Goal: Task Accomplishment & Management: Manage account settings

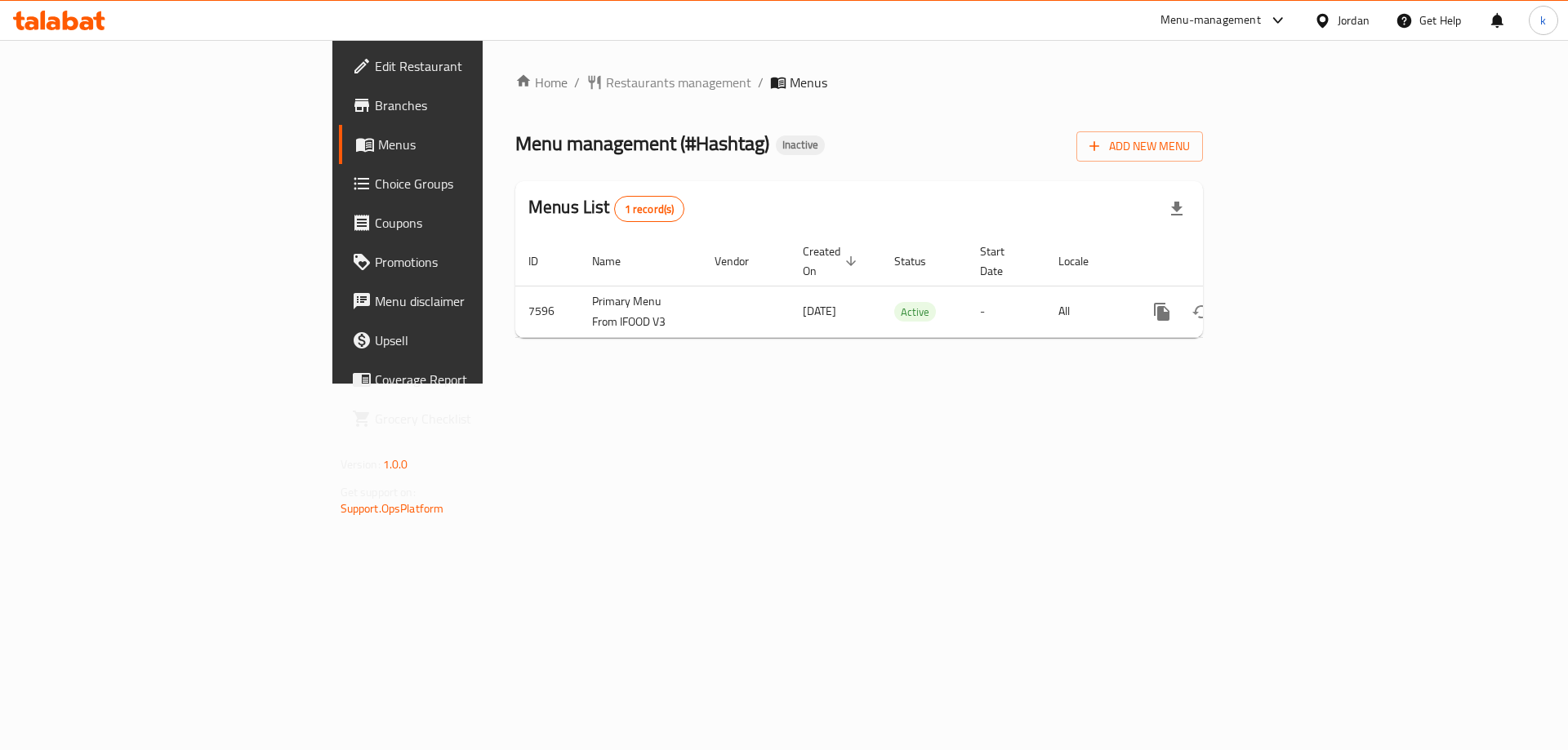
click at [339, 155] on link "Menus" at bounding box center [466, 144] width 256 height 39
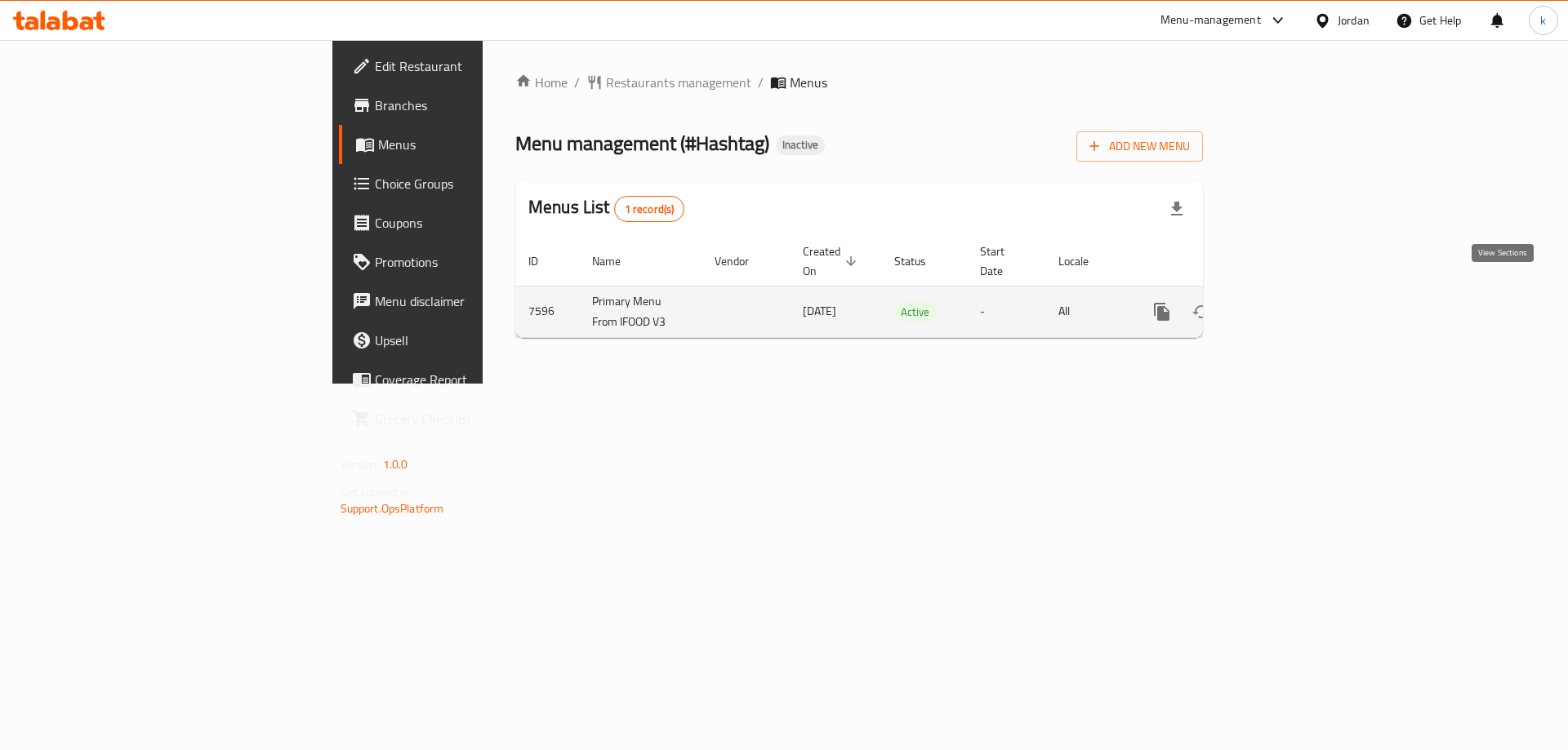
click at [1288, 304] on icon "enhanced table" at bounding box center [1280, 312] width 15 height 15
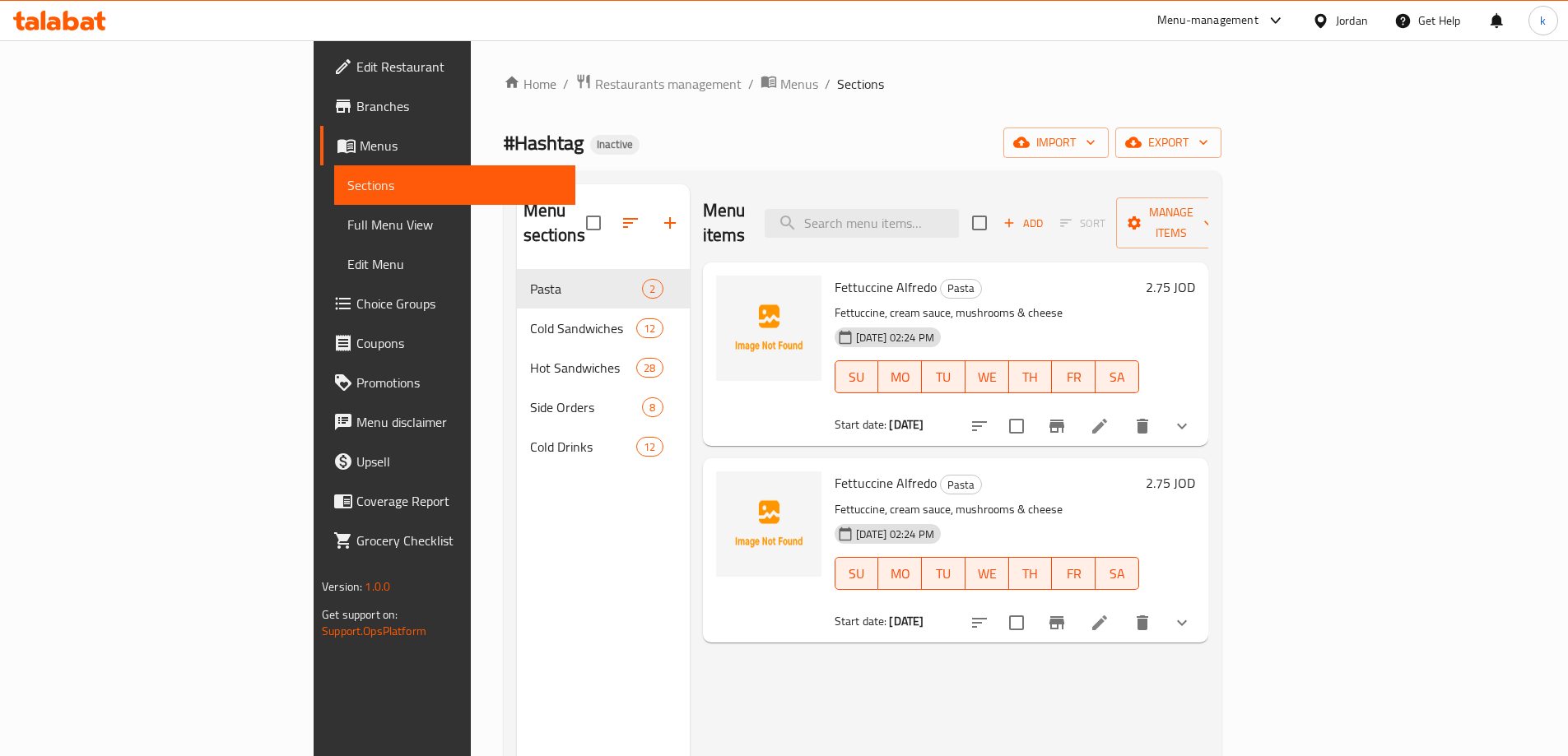
drag, startPoint x: 413, startPoint y: 45, endPoint x: 876, endPoint y: 149, distance: 474.5
click at [876, 149] on div "#Hashtag Inactive import export" at bounding box center [862, 143] width 718 height 30
click at [359, 140] on span "Menus" at bounding box center [461, 145] width 203 height 20
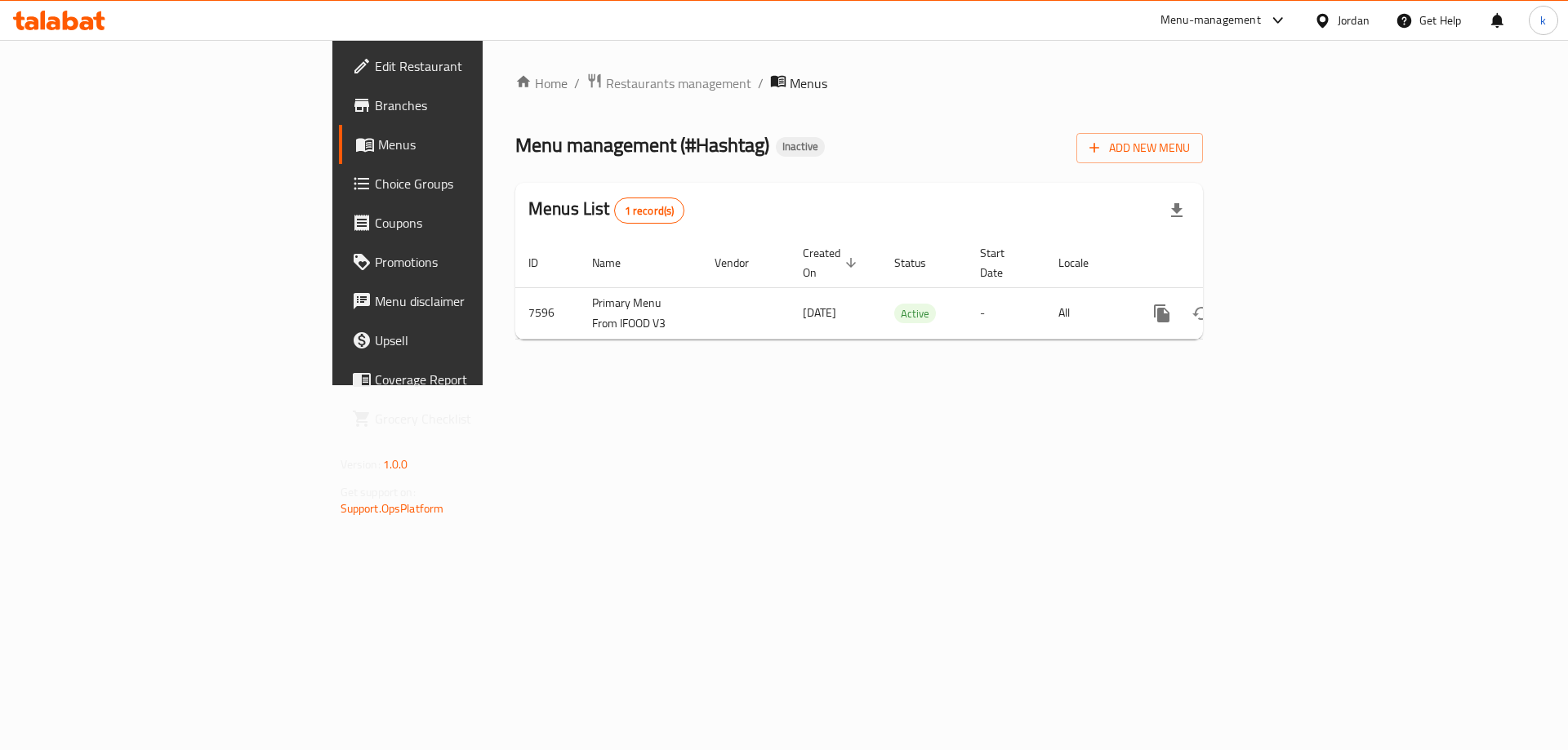
click at [375, 102] on span "Branches" at bounding box center [479, 105] width 207 height 20
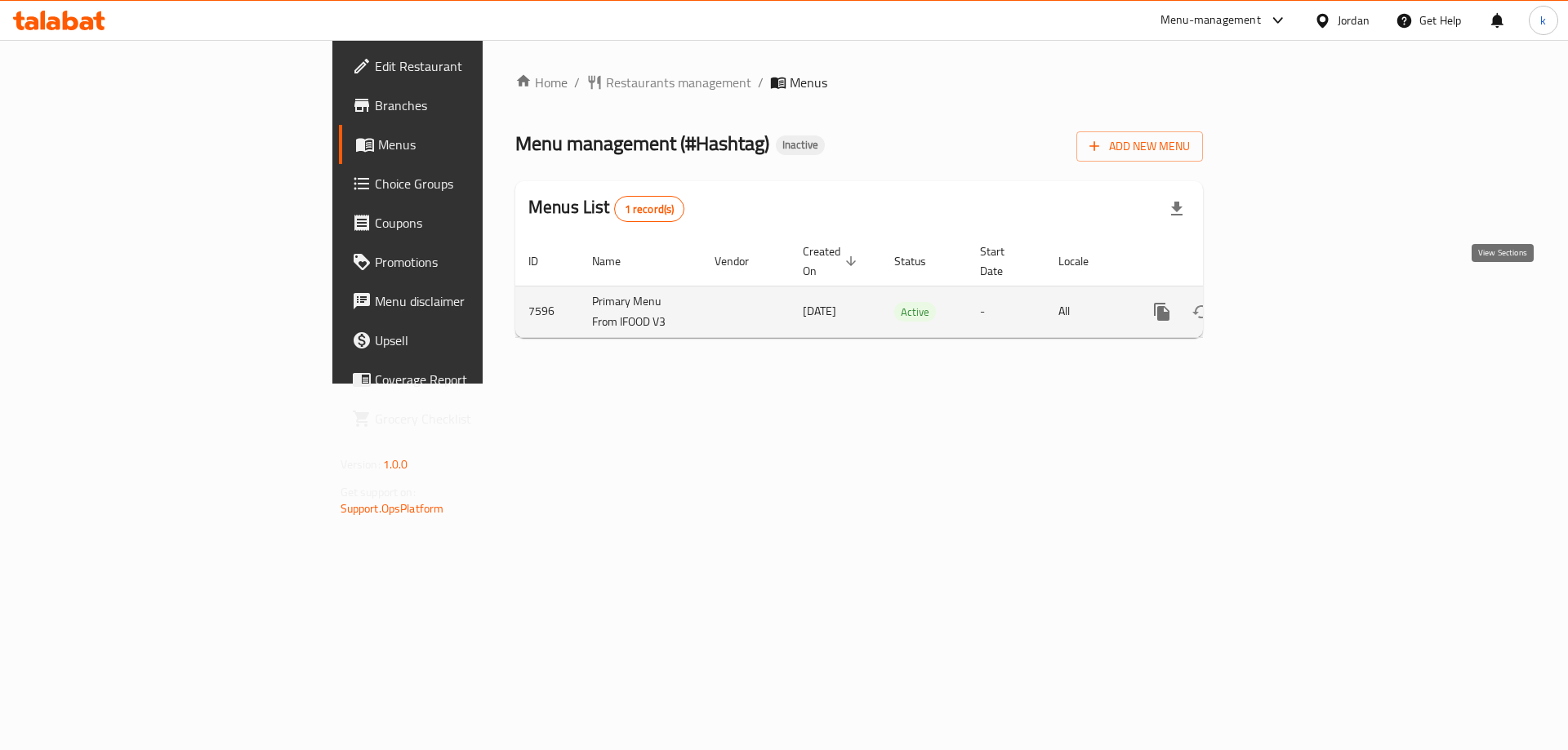
click at [1290, 302] on icon "enhanced table" at bounding box center [1279, 312] width 20 height 20
